Goal: Task Accomplishment & Management: Use online tool/utility

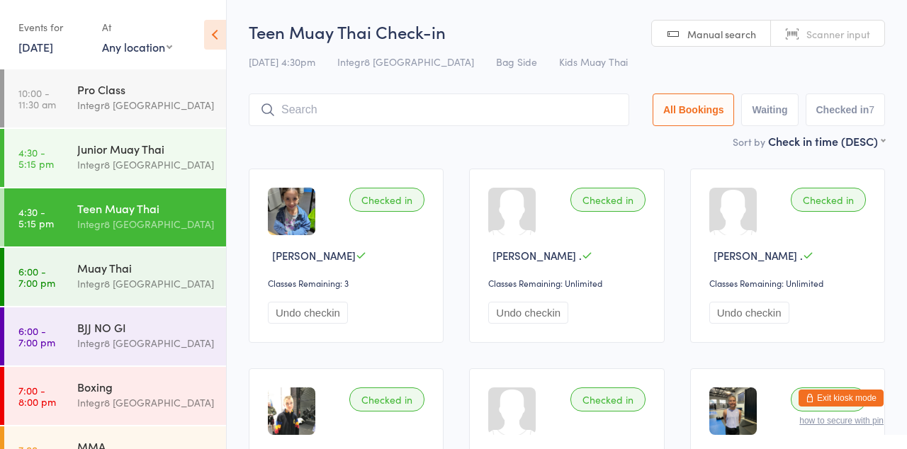
scroll to position [37, 0]
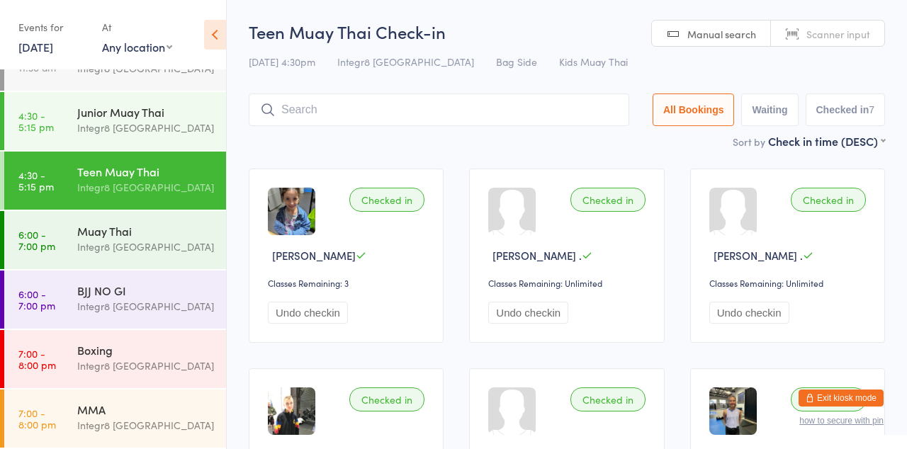
click at [86, 248] on div "Integr8 [GEOGRAPHIC_DATA]" at bounding box center [145, 247] width 137 height 16
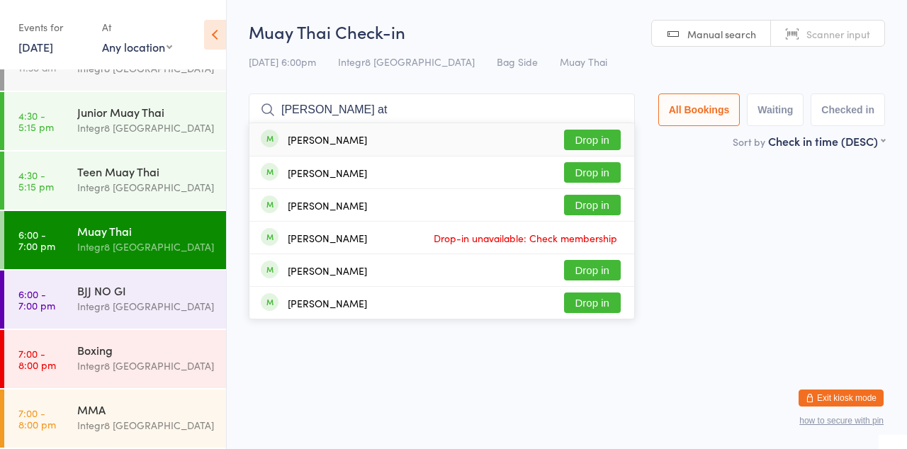
type input "[PERSON_NAME] at"
click at [604, 203] on button "Drop in" at bounding box center [592, 205] width 57 height 21
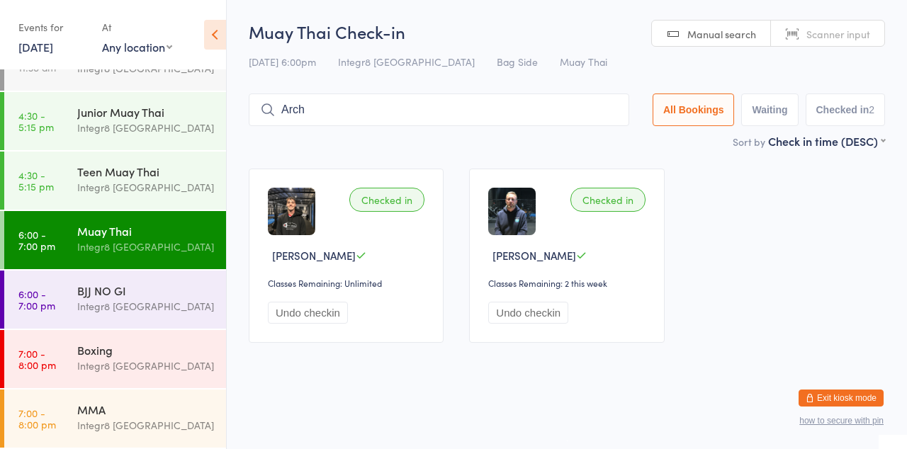
type input "Arch"
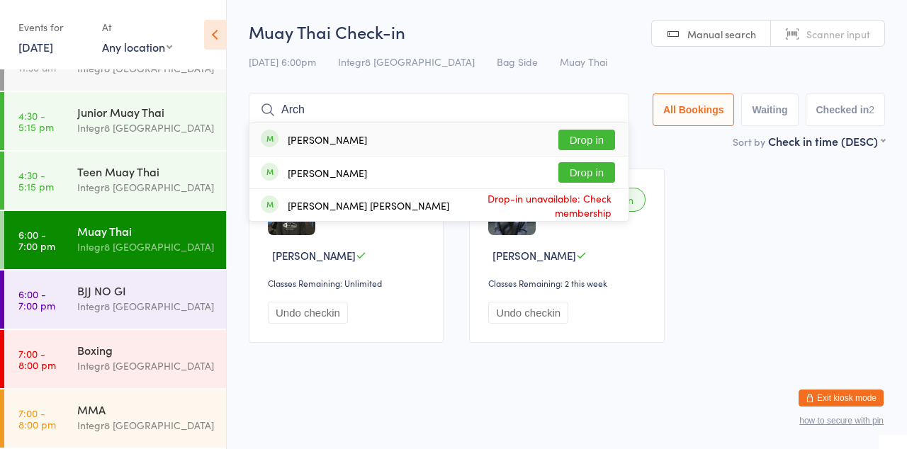
click at [628, 176] on div "[PERSON_NAME] Drop in" at bounding box center [438, 173] width 379 height 32
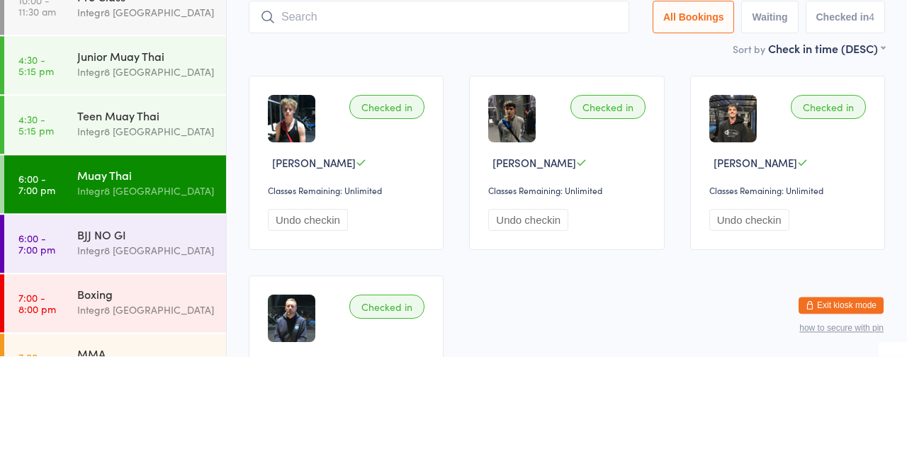
click at [157, 305] on link "6:00 - 7:00 pm Muay Thai Integr8 [GEOGRAPHIC_DATA]" at bounding box center [115, 277] width 222 height 58
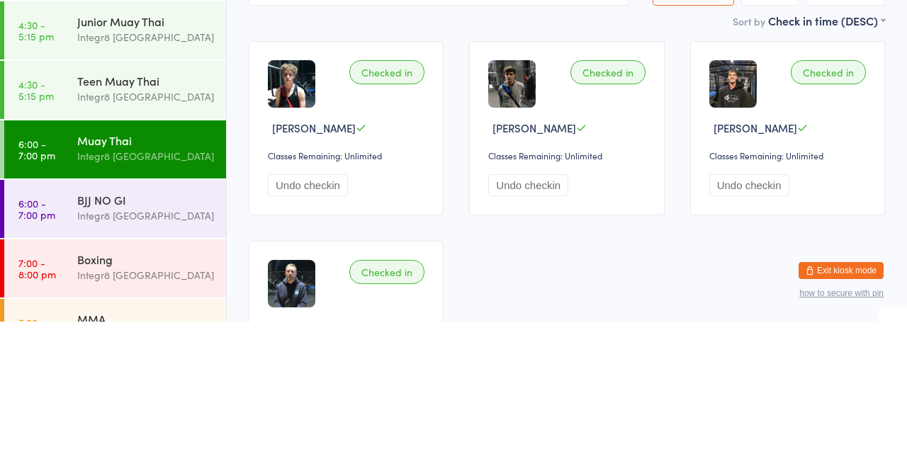
click at [157, 339] on div "Integr8 [GEOGRAPHIC_DATA]" at bounding box center [145, 343] width 137 height 16
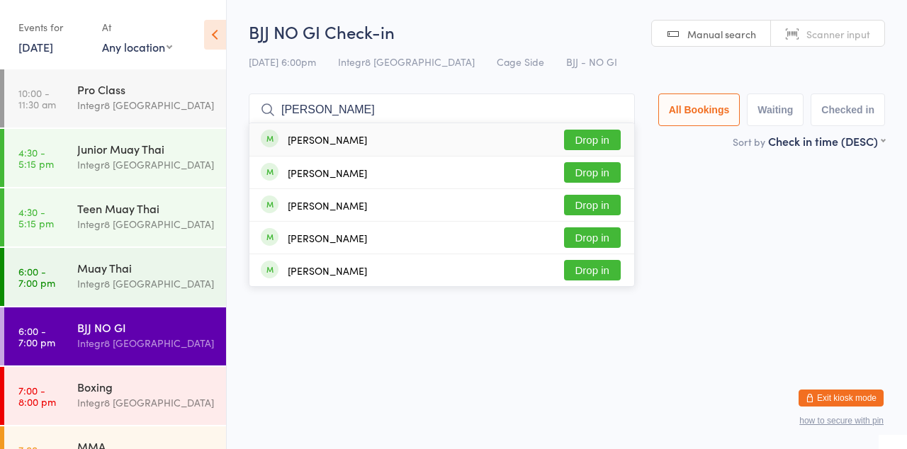
type input "[PERSON_NAME]"
click at [603, 144] on button "Drop in" at bounding box center [592, 140] width 57 height 21
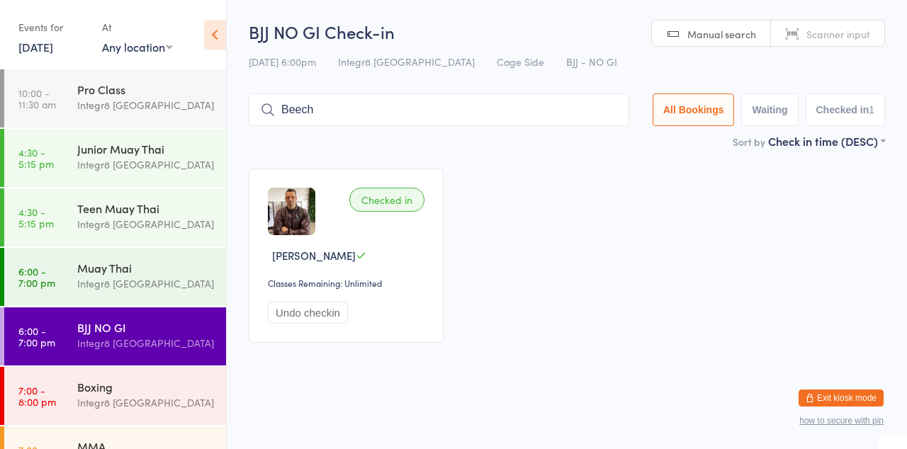
type input "Beech"
click at [597, 137] on button "Drop in" at bounding box center [586, 140] width 57 height 21
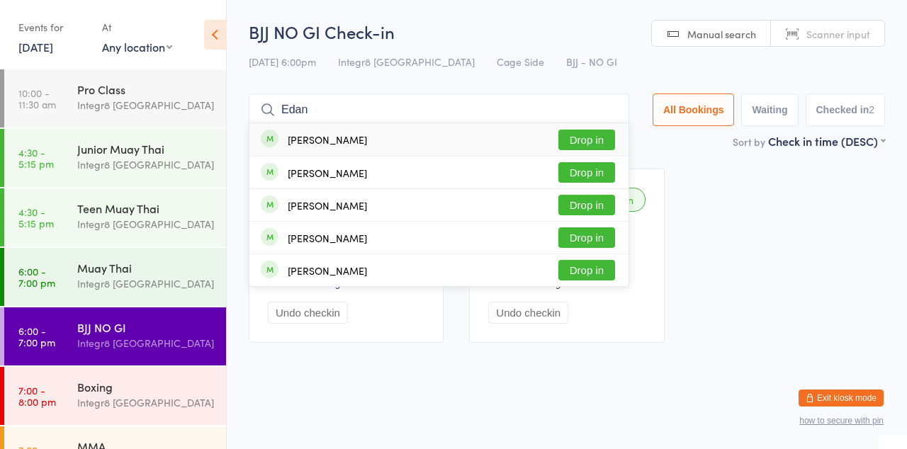
type input "Edan"
click at [579, 170] on button "Drop in" at bounding box center [586, 172] width 57 height 21
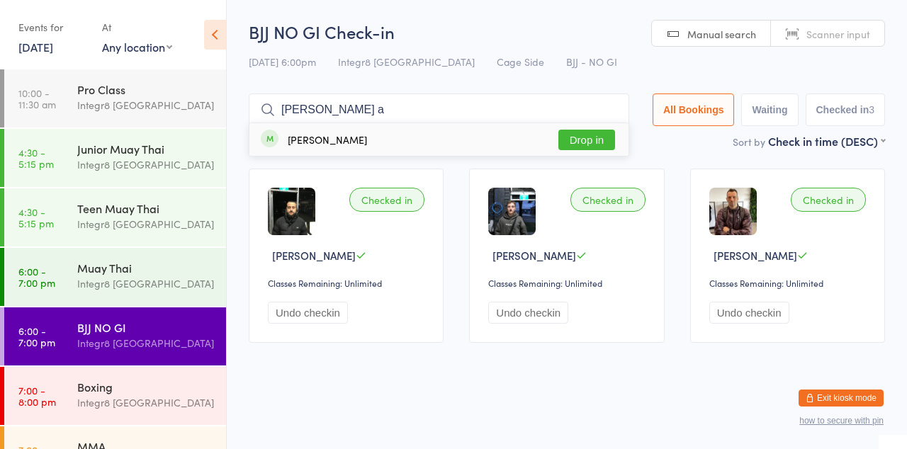
type input "[PERSON_NAME] a"
click at [597, 144] on button "Drop in" at bounding box center [586, 140] width 57 height 21
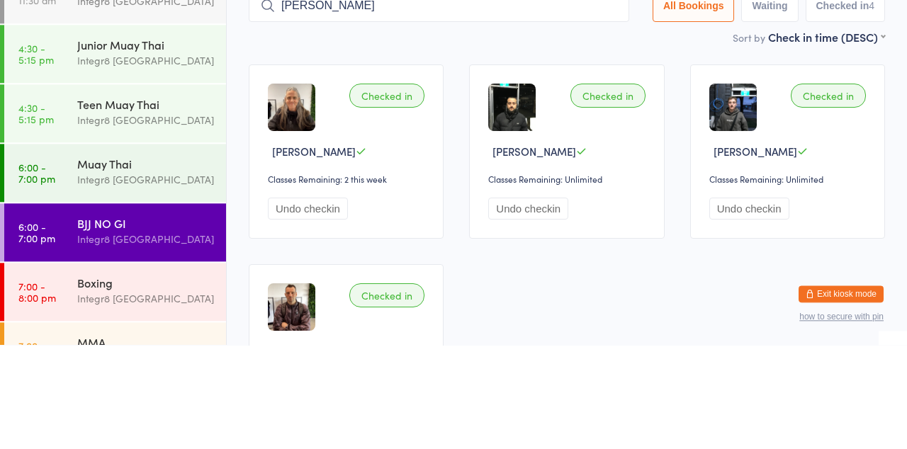
type input "[PERSON_NAME]"
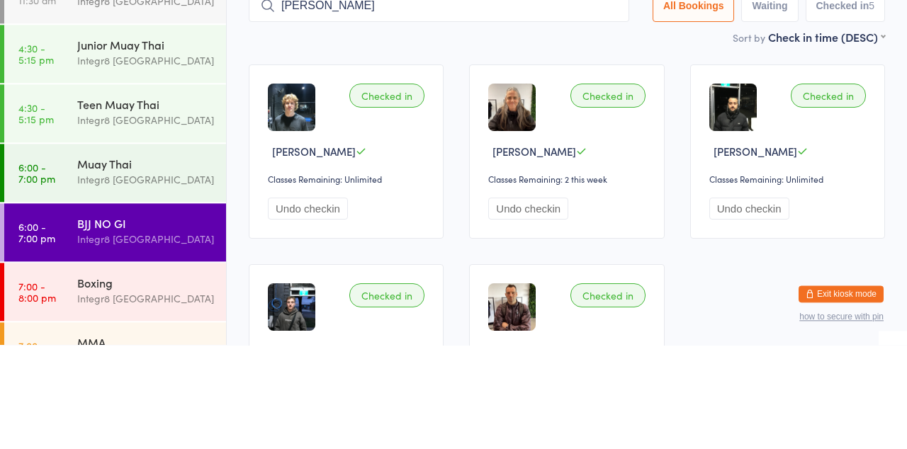
type input "[PERSON_NAME]"
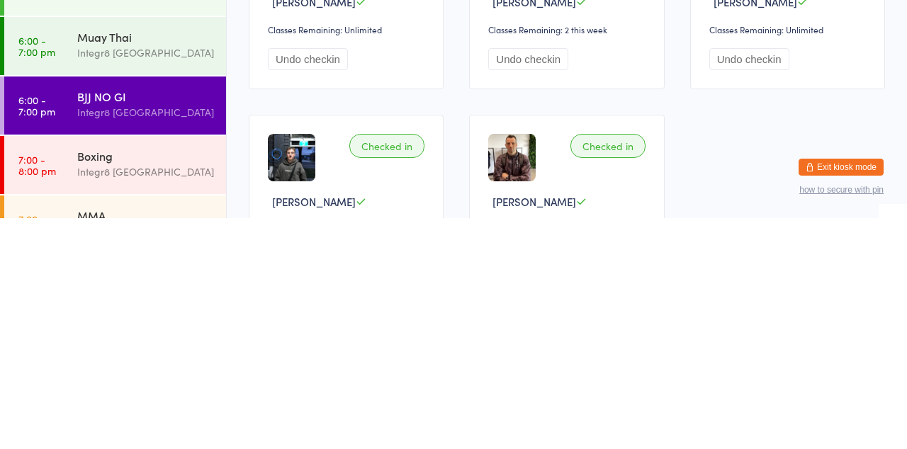
scroll to position [24, 0]
click at [152, 383] on div "Boxing" at bounding box center [145, 387] width 137 height 16
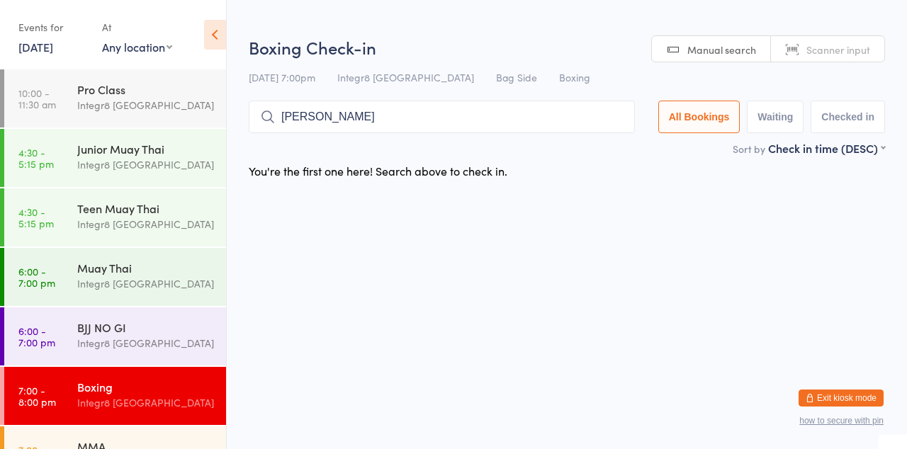
type input "[PERSON_NAME]"
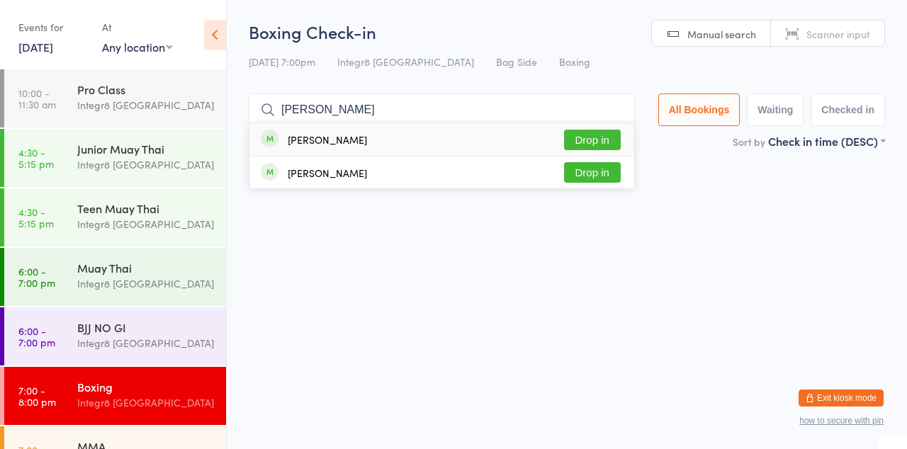
click at [608, 137] on button "Drop in" at bounding box center [592, 140] width 57 height 21
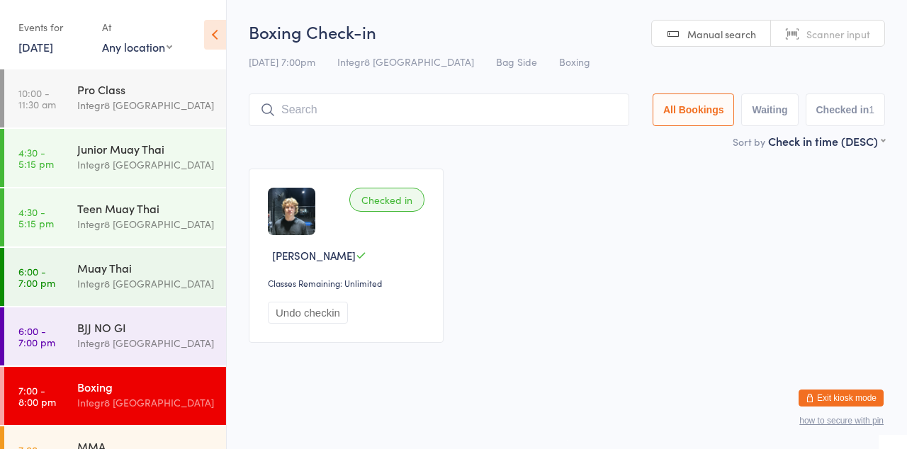
click at [103, 259] on div "Muay Thai Integr8 [GEOGRAPHIC_DATA]" at bounding box center [151, 276] width 149 height 56
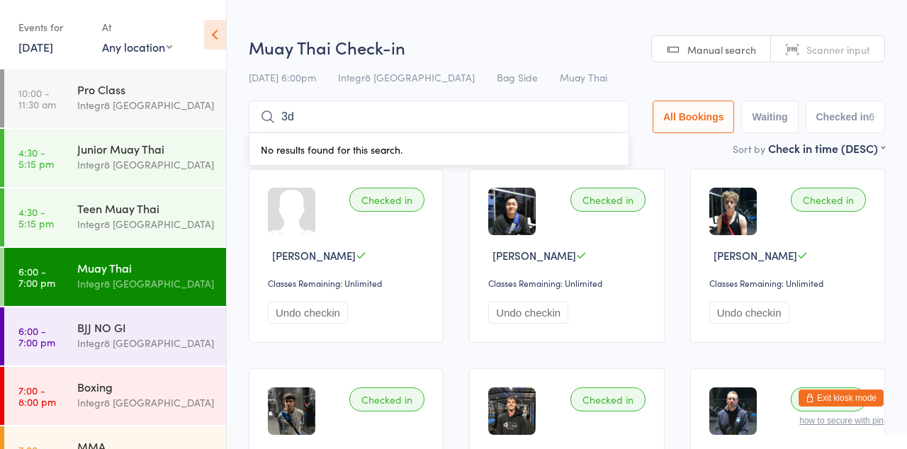
type input "3"
type input "Eda"
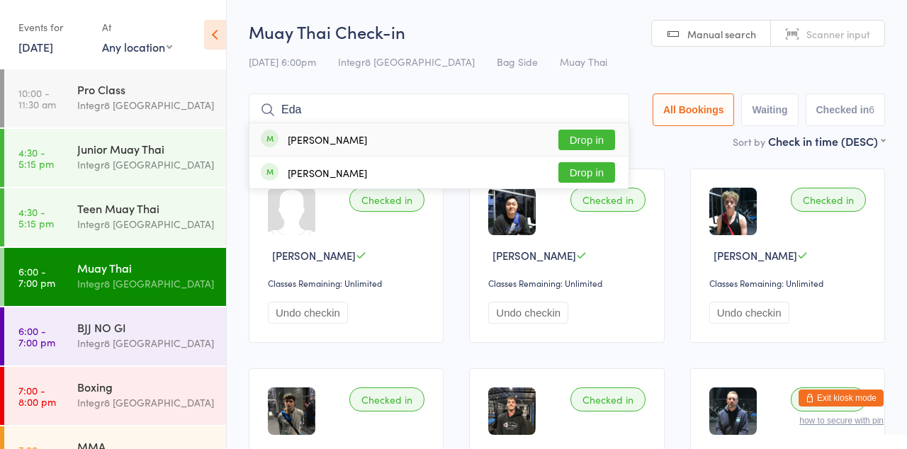
click at [592, 143] on button "Drop in" at bounding box center [586, 140] width 57 height 21
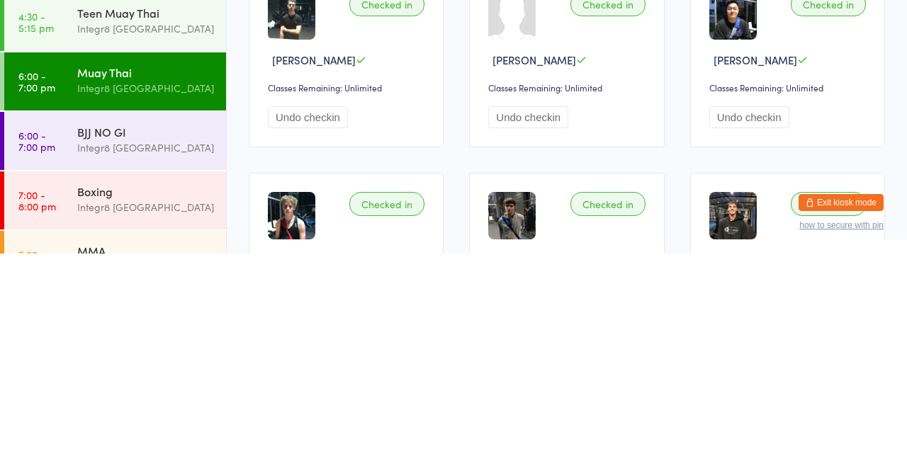
click at [153, 385] on div "Boxing" at bounding box center [145, 387] width 137 height 16
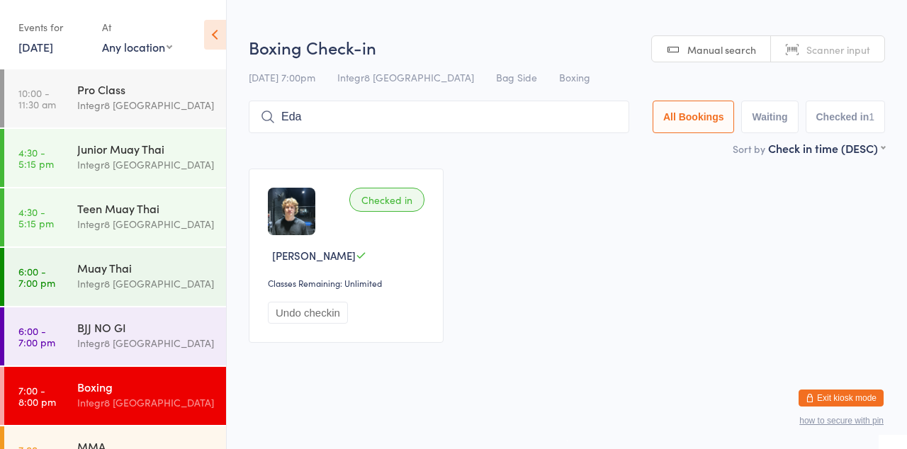
type input "Eda"
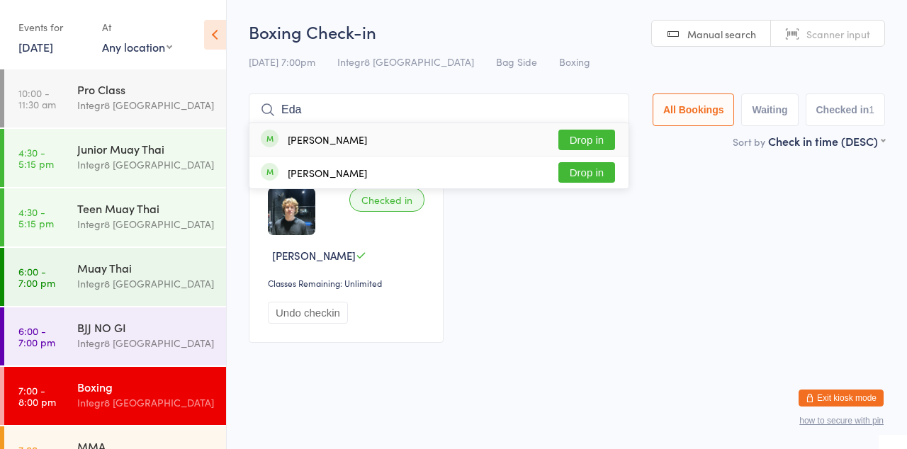
click at [596, 136] on button "Drop in" at bounding box center [586, 140] width 57 height 21
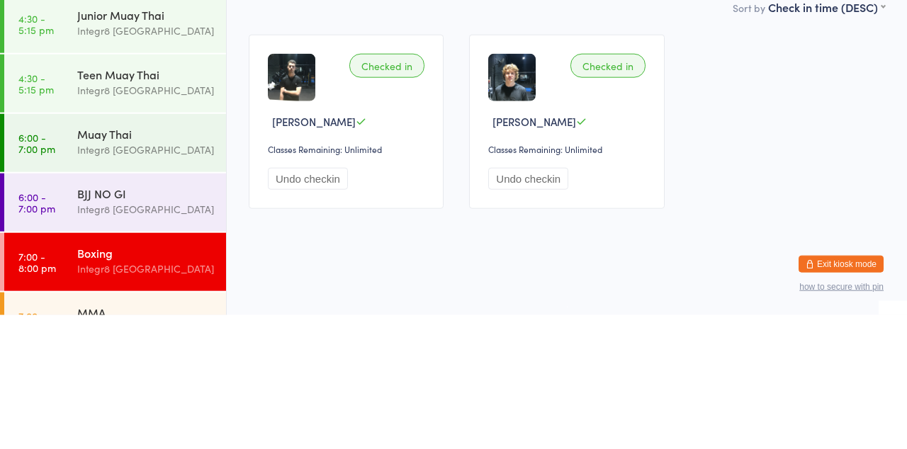
click at [142, 347] on div "Integr8 [GEOGRAPHIC_DATA]" at bounding box center [145, 343] width 137 height 16
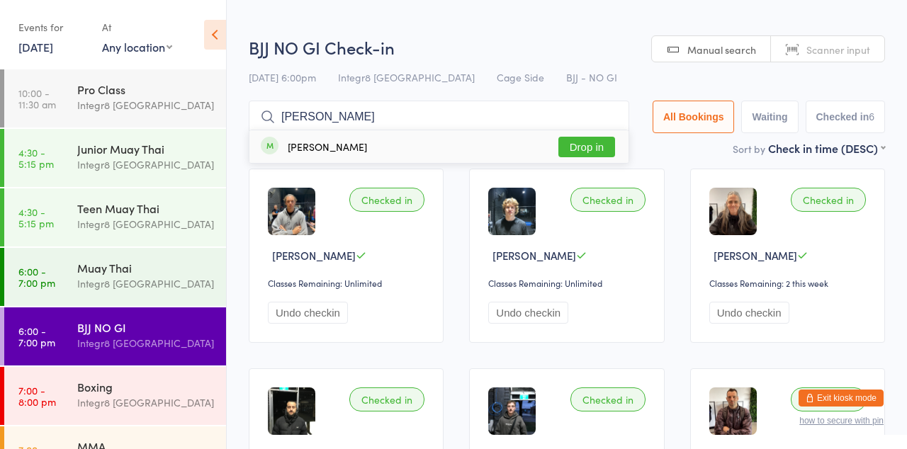
type input "[PERSON_NAME]"
click at [381, 149] on div "[PERSON_NAME] Drop in" at bounding box center [438, 146] width 379 height 33
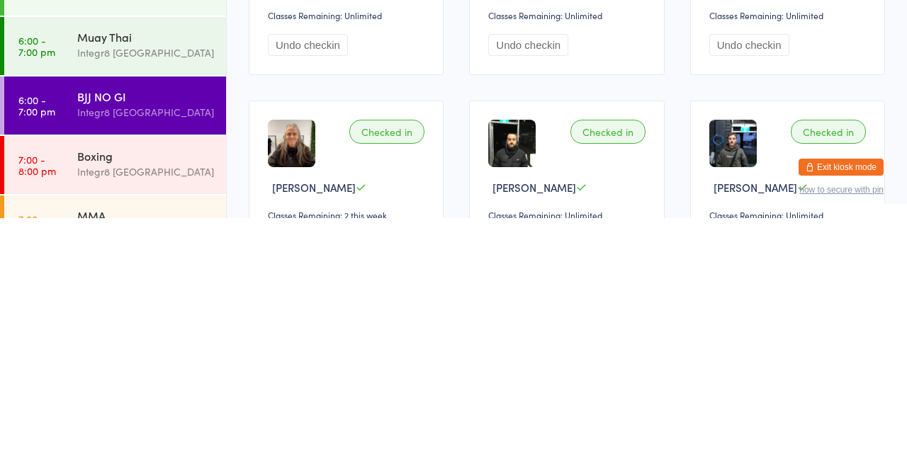
scroll to position [45, 0]
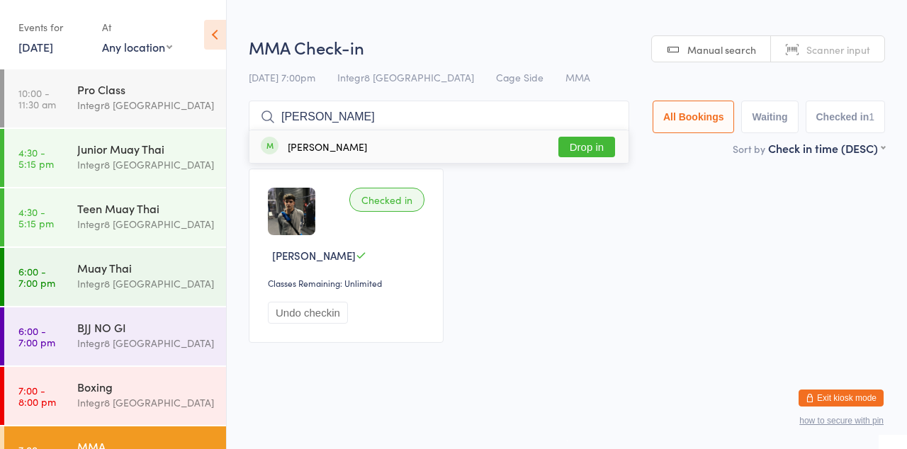
type input "[PERSON_NAME]"
click at [393, 145] on div "[PERSON_NAME] Drop in" at bounding box center [438, 146] width 379 height 33
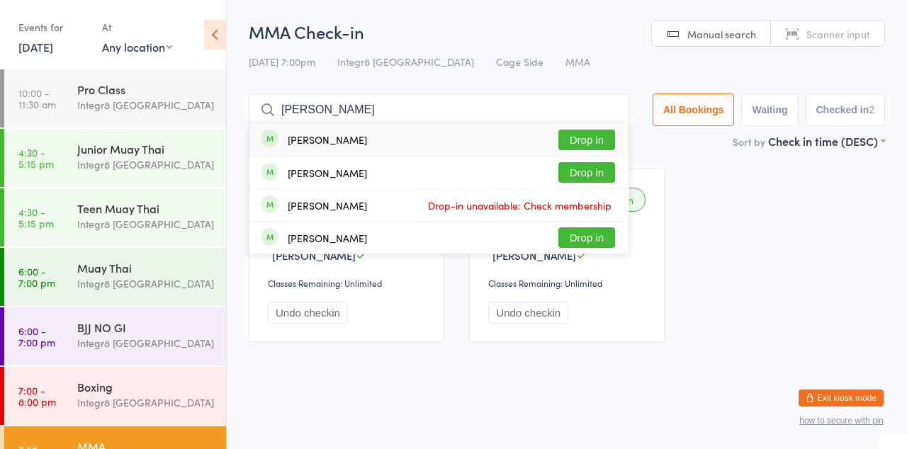
type input "[PERSON_NAME]"
click at [607, 143] on button "Drop in" at bounding box center [586, 140] width 57 height 21
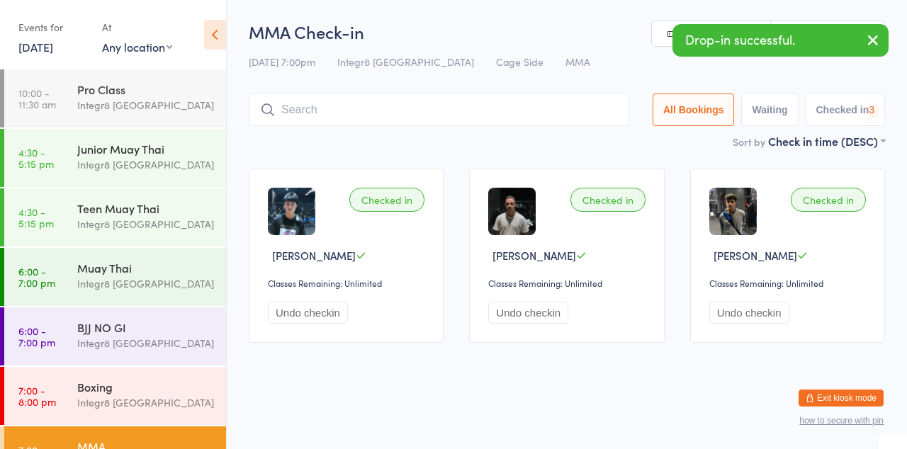
click at [781, 196] on div "Checked in [PERSON_NAME] Classes Remaining: Unlimited Undo checkin" at bounding box center [787, 256] width 195 height 174
click at [55, 272] on link "6:00 - 7:00 pm Muay Thai Integr8 [GEOGRAPHIC_DATA]" at bounding box center [115, 277] width 222 height 58
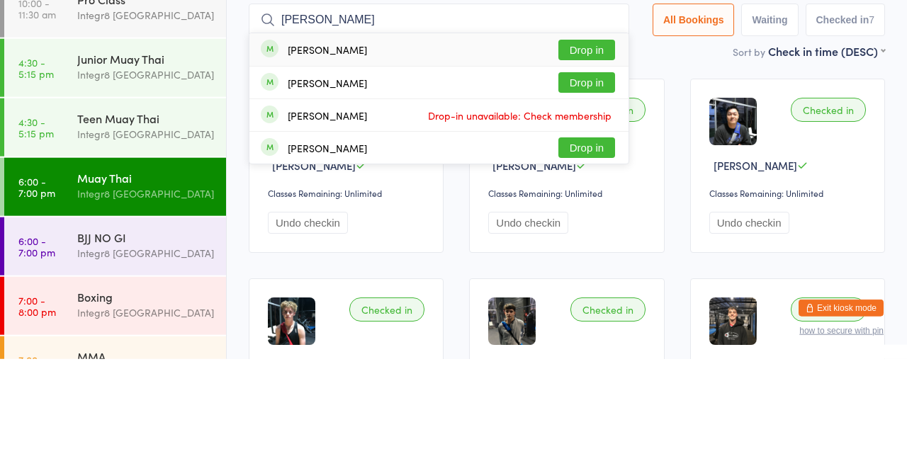
type input "[PERSON_NAME]"
click at [608, 141] on button "Drop in" at bounding box center [586, 140] width 57 height 21
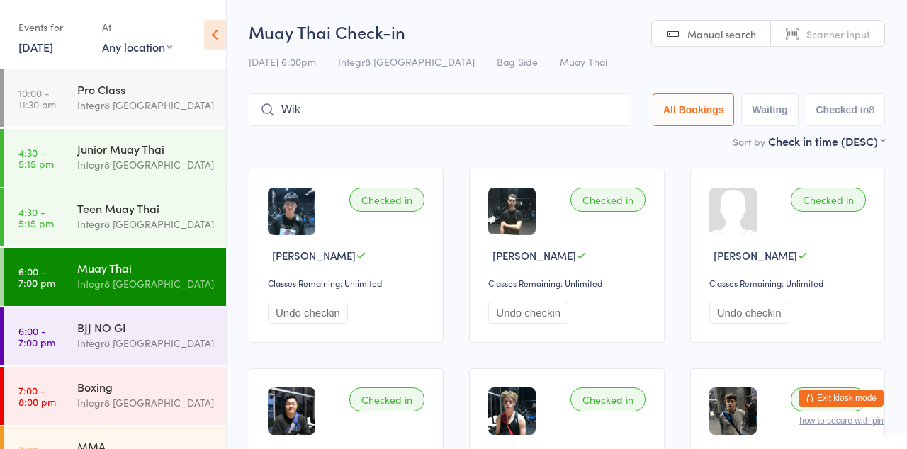
type input "Wik"
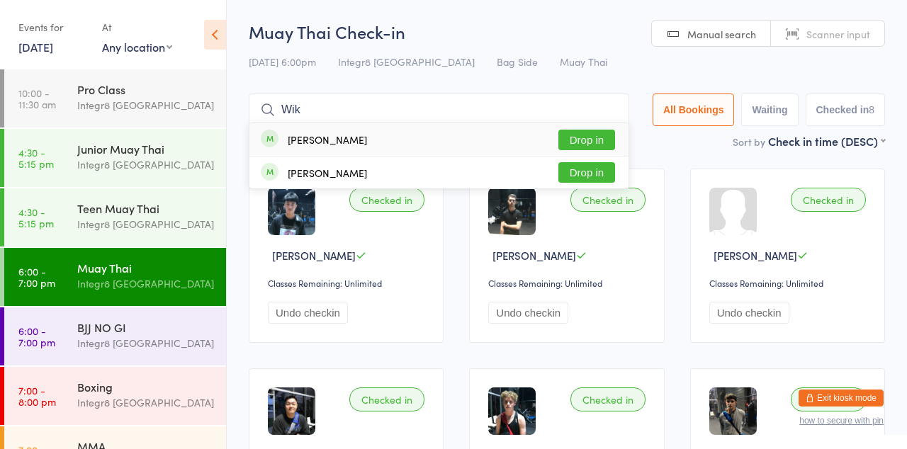
click at [589, 139] on button "Drop in" at bounding box center [586, 140] width 57 height 21
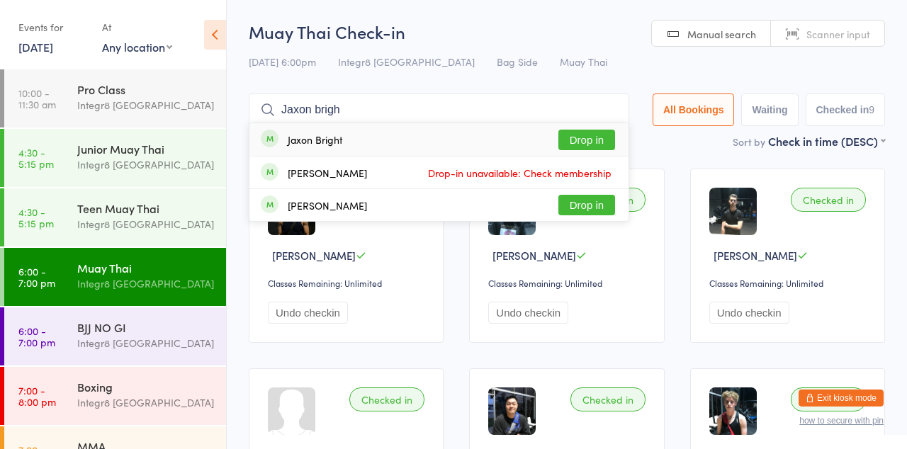
type input "Jaxon brigh"
click at [589, 142] on button "Drop in" at bounding box center [586, 140] width 57 height 21
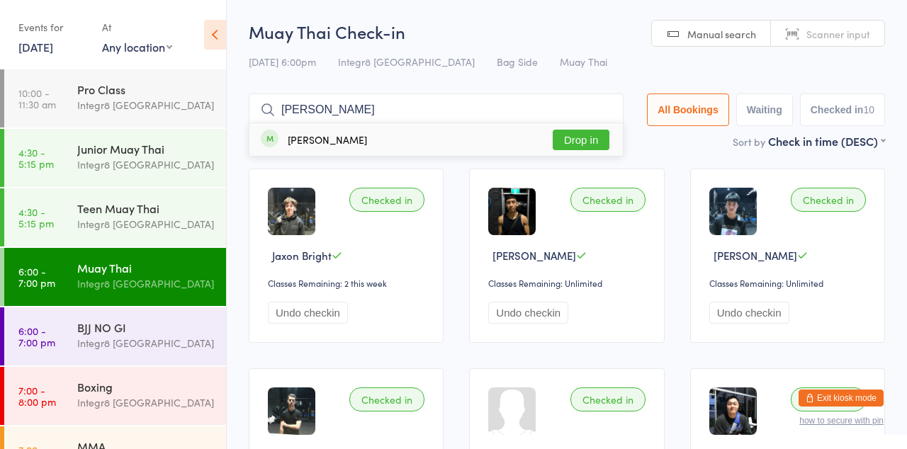
type input "[PERSON_NAME]"
click at [585, 145] on button "Drop in" at bounding box center [581, 140] width 57 height 21
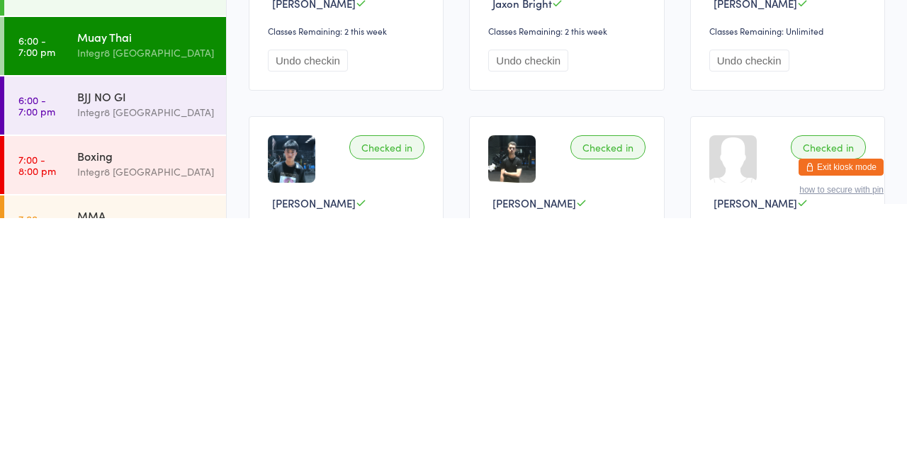
scroll to position [24, 0]
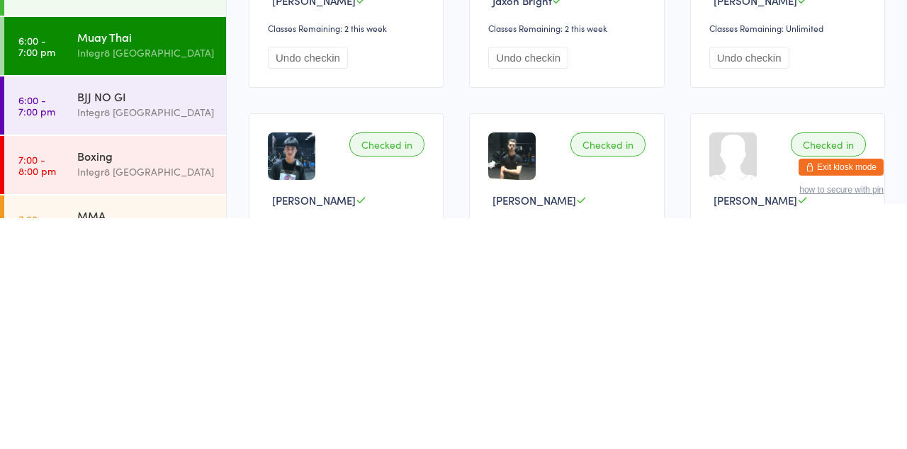
click at [156, 342] on div "Integr8 [GEOGRAPHIC_DATA]" at bounding box center [145, 343] width 137 height 16
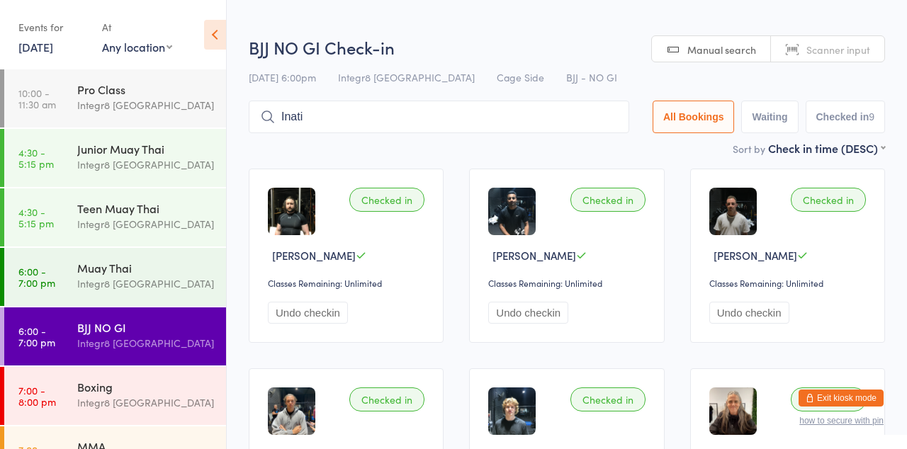
type input "Inati"
click at [607, 148] on button "Drop in" at bounding box center [586, 147] width 57 height 21
